Goal: Check status: Check status

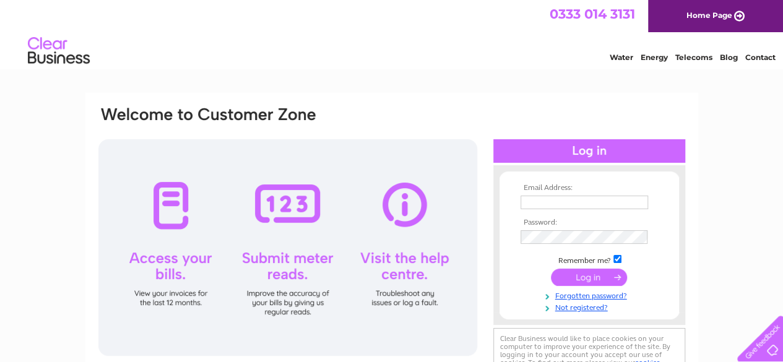
type input "[EMAIL_ADDRESS][DOMAIN_NAME]"
click at [579, 279] on input "submit" at bounding box center [589, 277] width 76 height 17
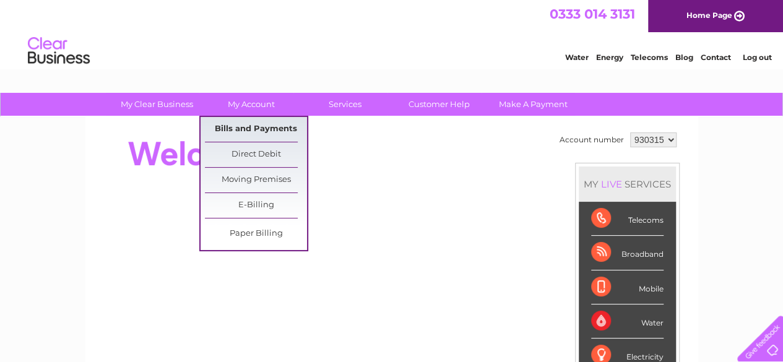
click at [241, 130] on link "Bills and Payments" at bounding box center [256, 129] width 102 height 25
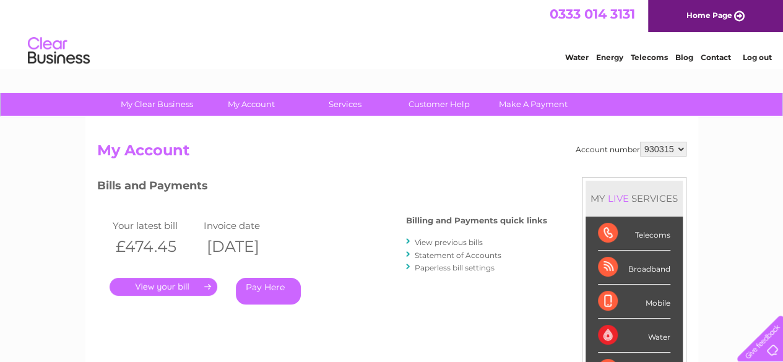
click at [158, 291] on link "." at bounding box center [164, 287] width 108 height 18
